Goal: Transaction & Acquisition: Purchase product/service

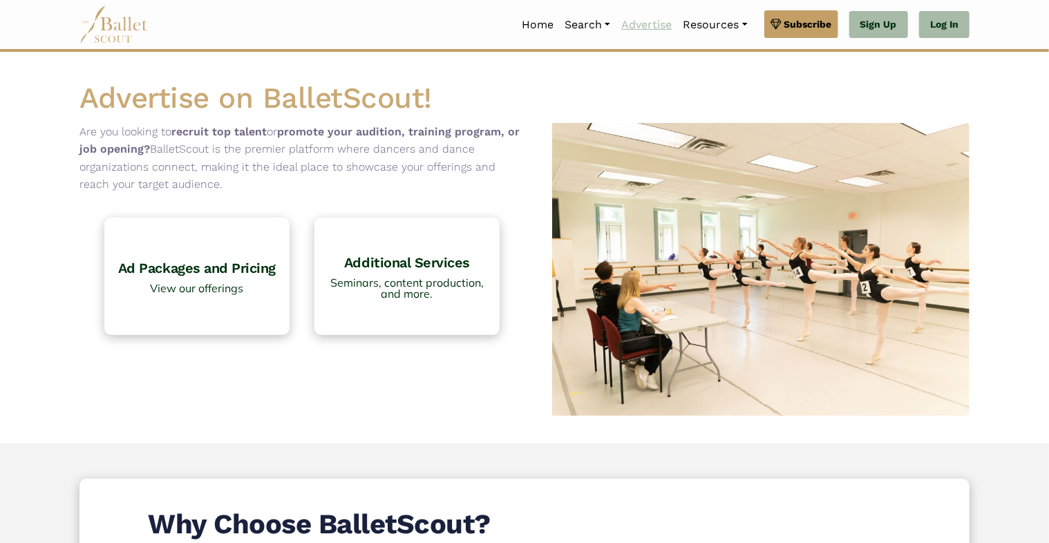
click at [649, 23] on link "Advertise" at bounding box center [647, 24] width 62 height 29
click at [649, 28] on link "Advertise" at bounding box center [647, 24] width 62 height 29
click at [218, 289] on span "View our offerings" at bounding box center [197, 289] width 180 height 12
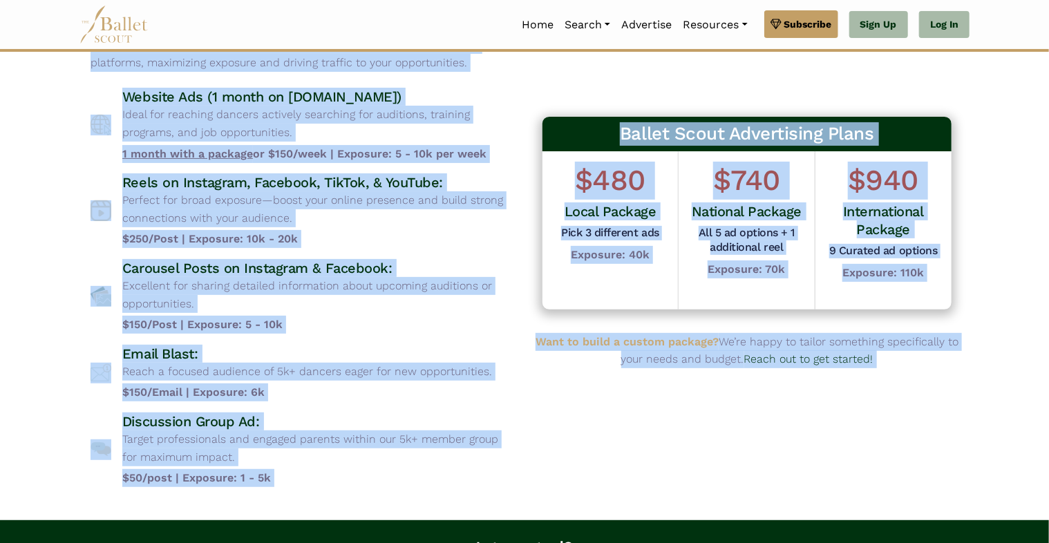
scroll to position [163, 0]
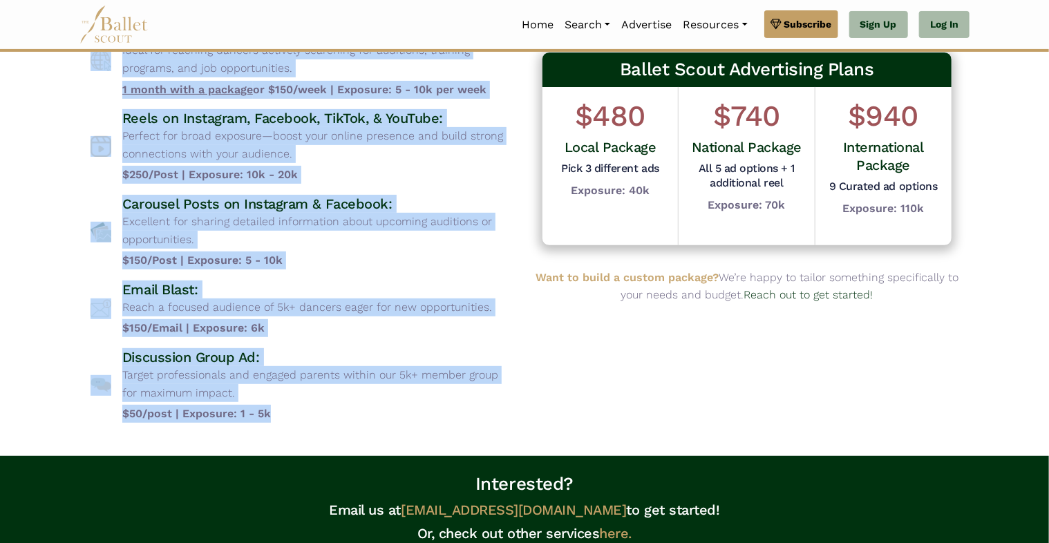
drag, startPoint x: 87, startPoint y: 120, endPoint x: 271, endPoint y: 426, distance: 357.1
click at [271, 426] on div "Advertising Packages Choose from a variety of targeted advertising options desi…" at bounding box center [301, 172] width 445 height 523
copy div "Loremi dolo s ametcon ad elitsedd eiusmodtemp incidid utlabore et dolor magn al…"
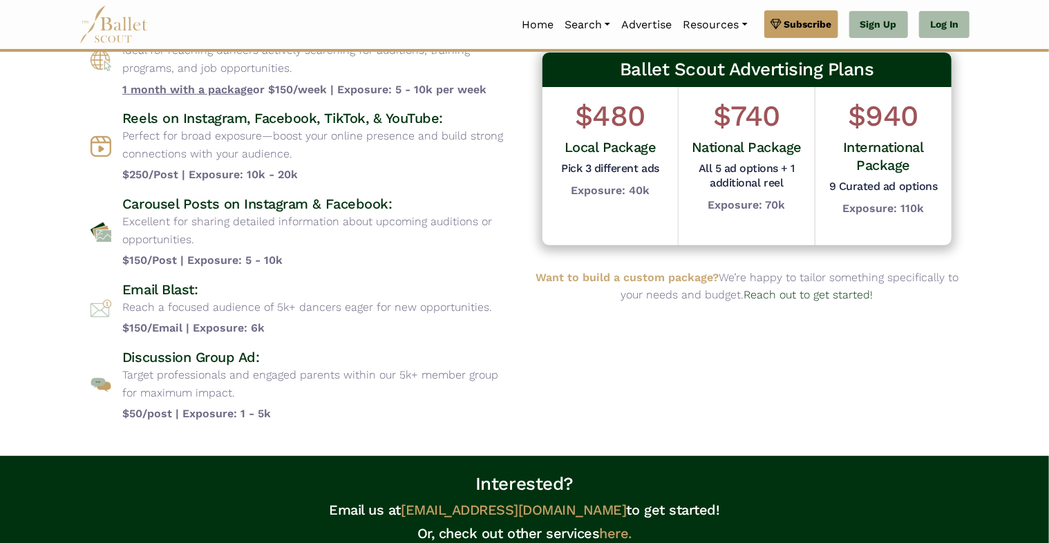
click at [648, 366] on div "Ballet Scout Advertising Plans $480 Local Package Pick 3 different ads Exposure…" at bounding box center [746, 172] width 445 height 523
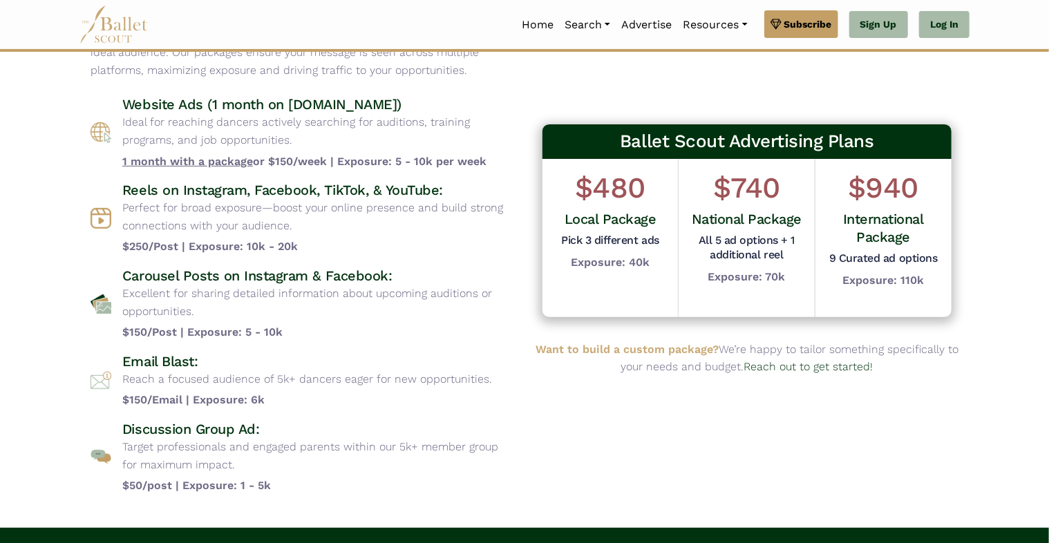
scroll to position [86, 0]
